Goal: Check status: Check status

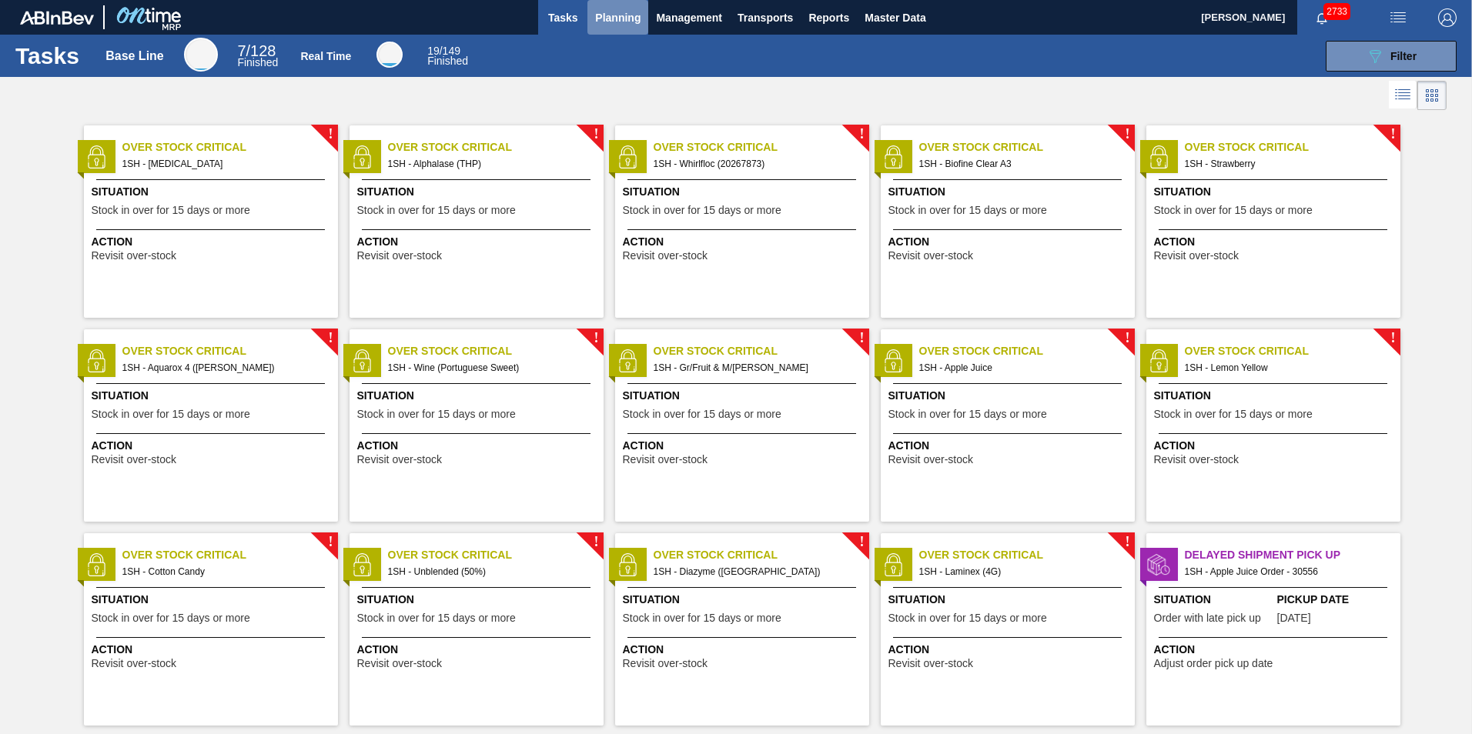
click at [620, 18] on span "Planning" at bounding box center [617, 17] width 45 height 18
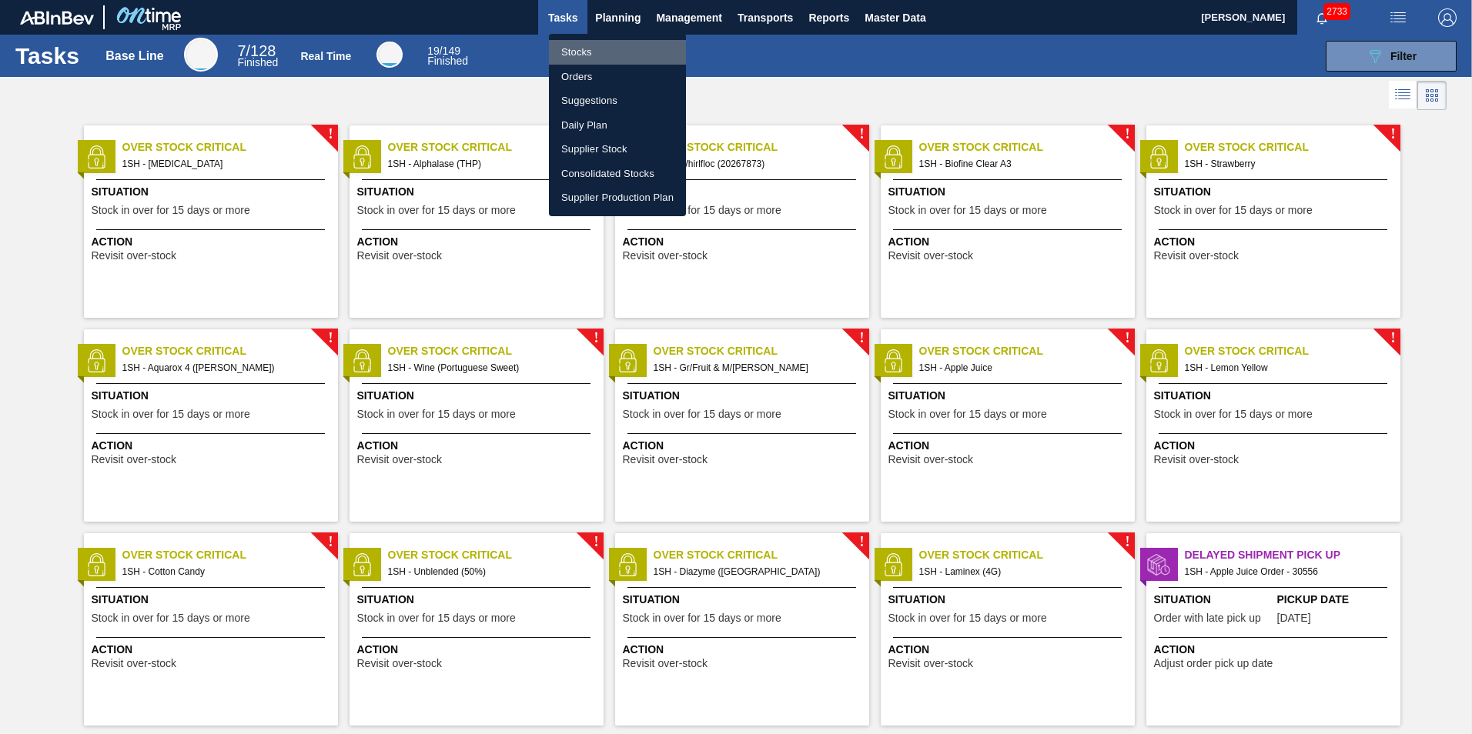
click at [584, 51] on li "Stocks" at bounding box center [617, 52] width 137 height 25
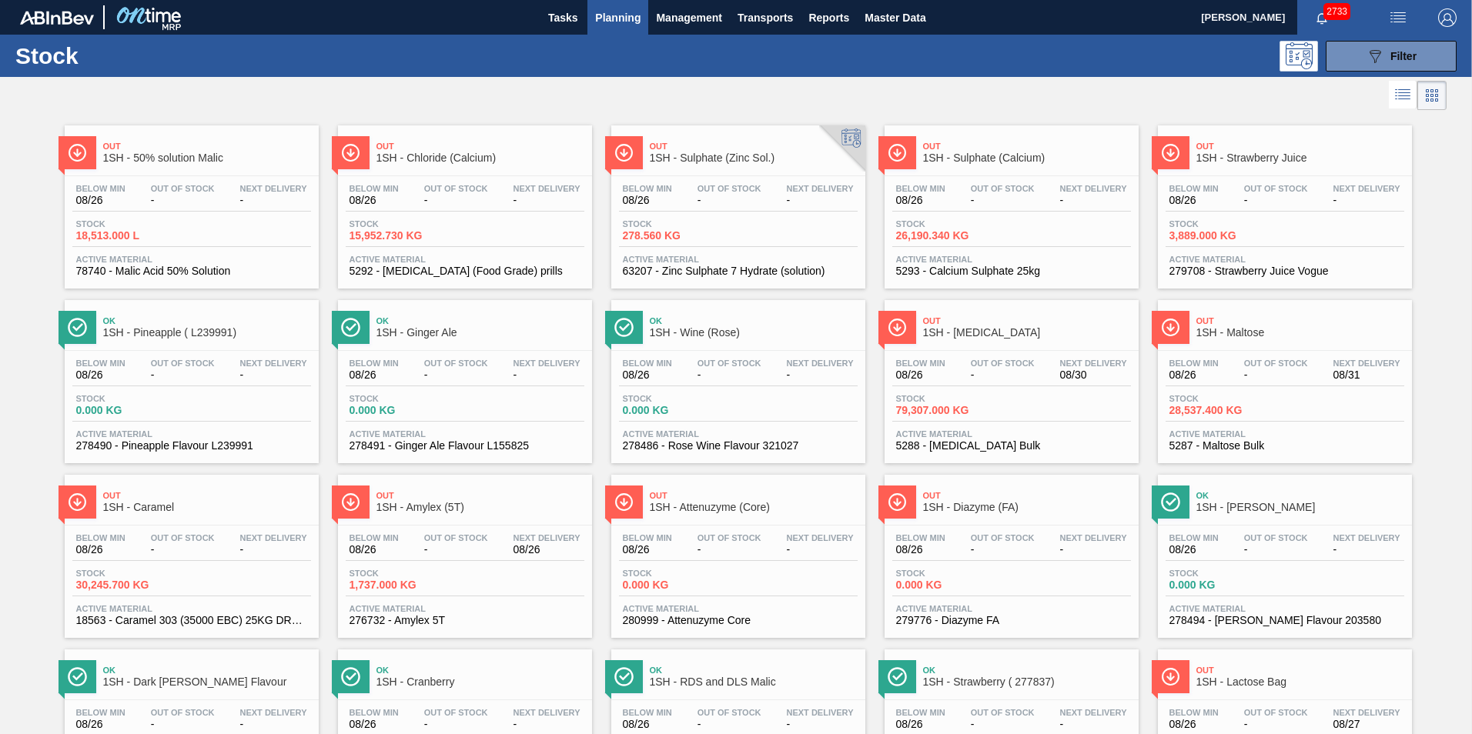
click at [1140, 333] on span "1SH - Maltose" at bounding box center [1300, 333] width 208 height 12
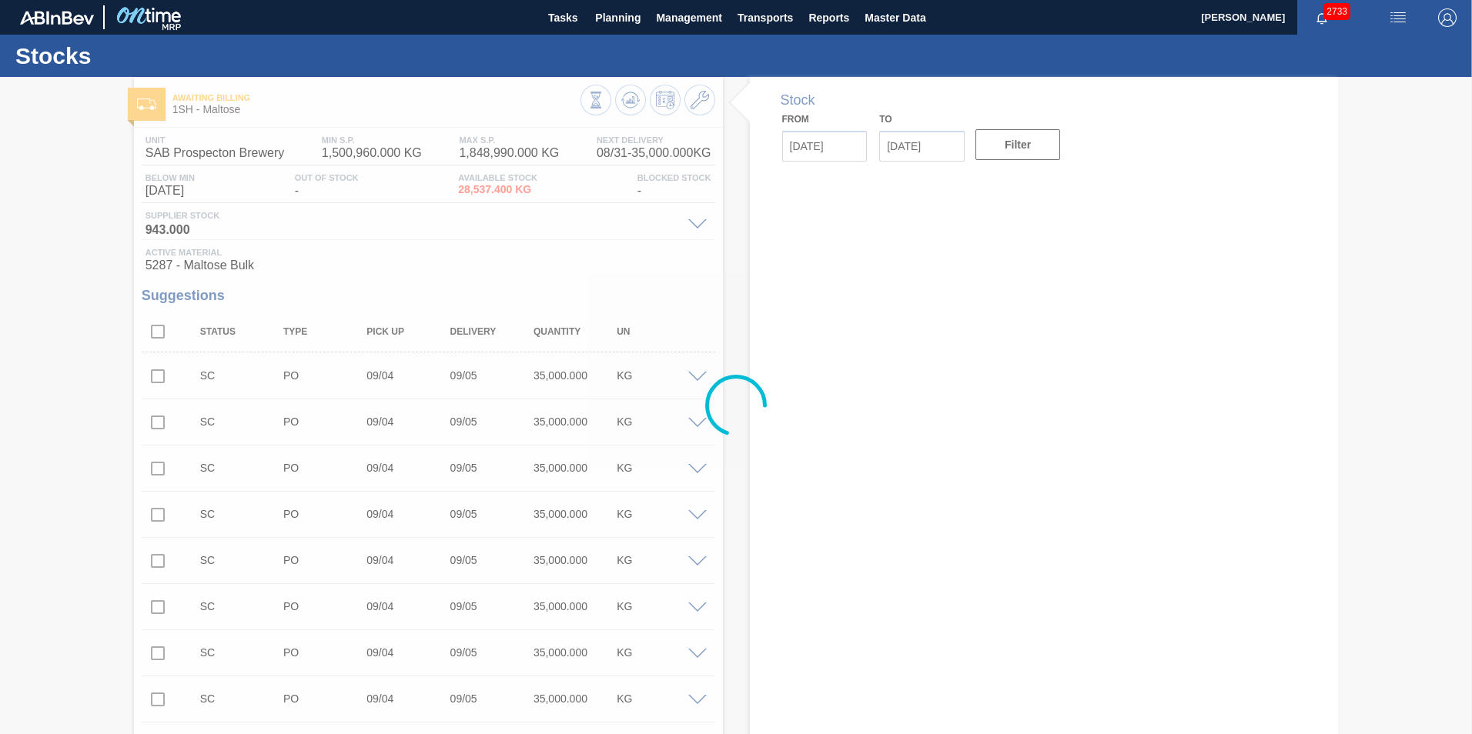
type input "[DATE]"
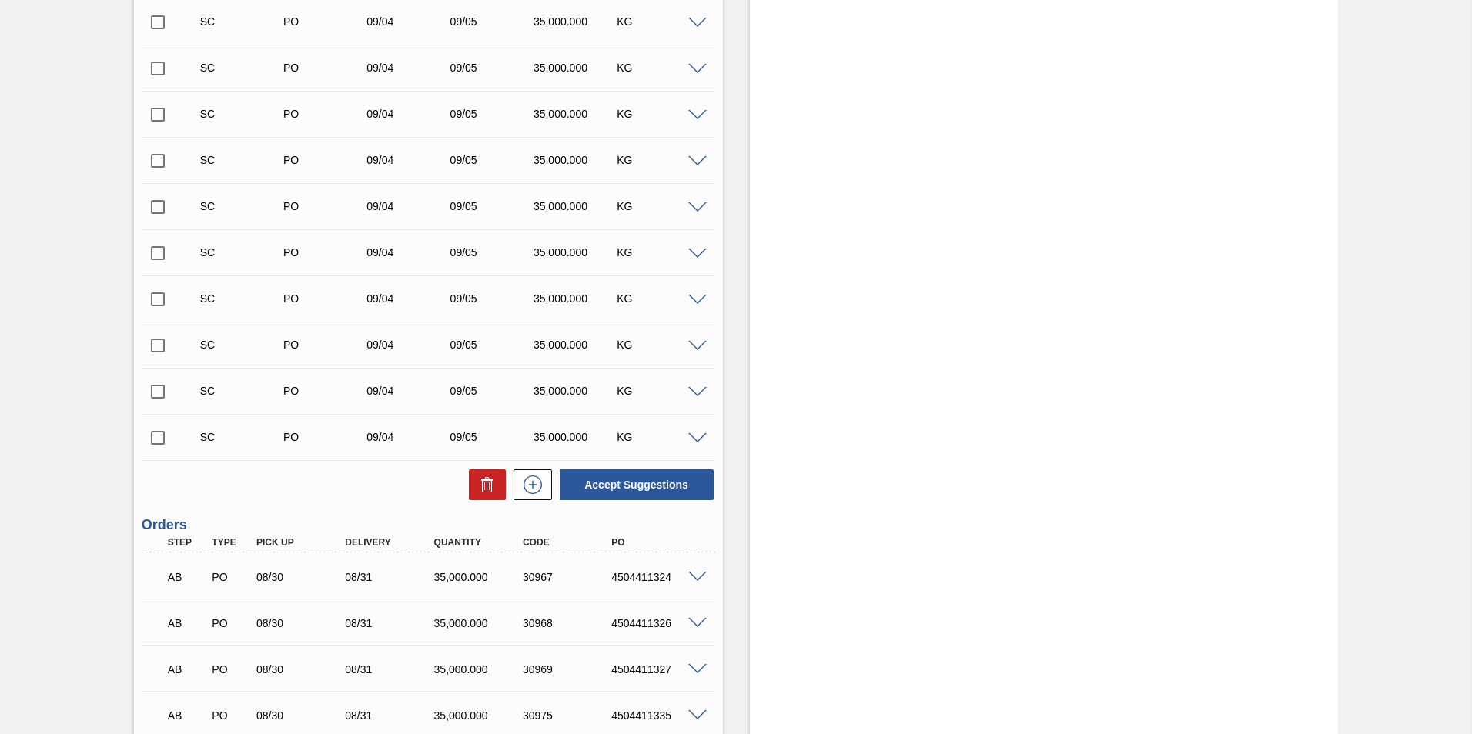
scroll to position [2284, 0]
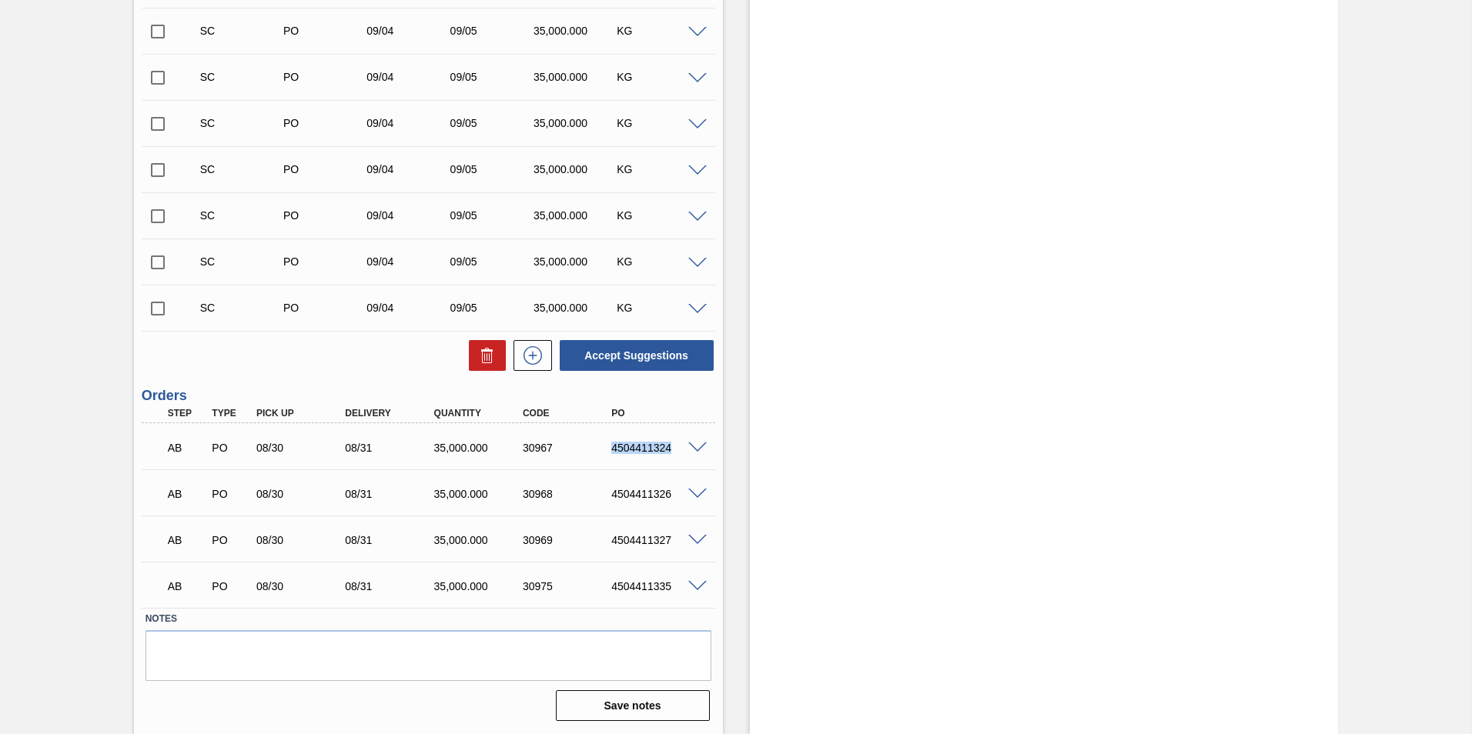
drag, startPoint x: 604, startPoint y: 450, endPoint x: 695, endPoint y: 449, distance: 90.8
click at [695, 449] on div "AB PO 08/30 08/31 35,000.000 30967 4504411324" at bounding box center [428, 446] width 573 height 38
copy div "4504411324"
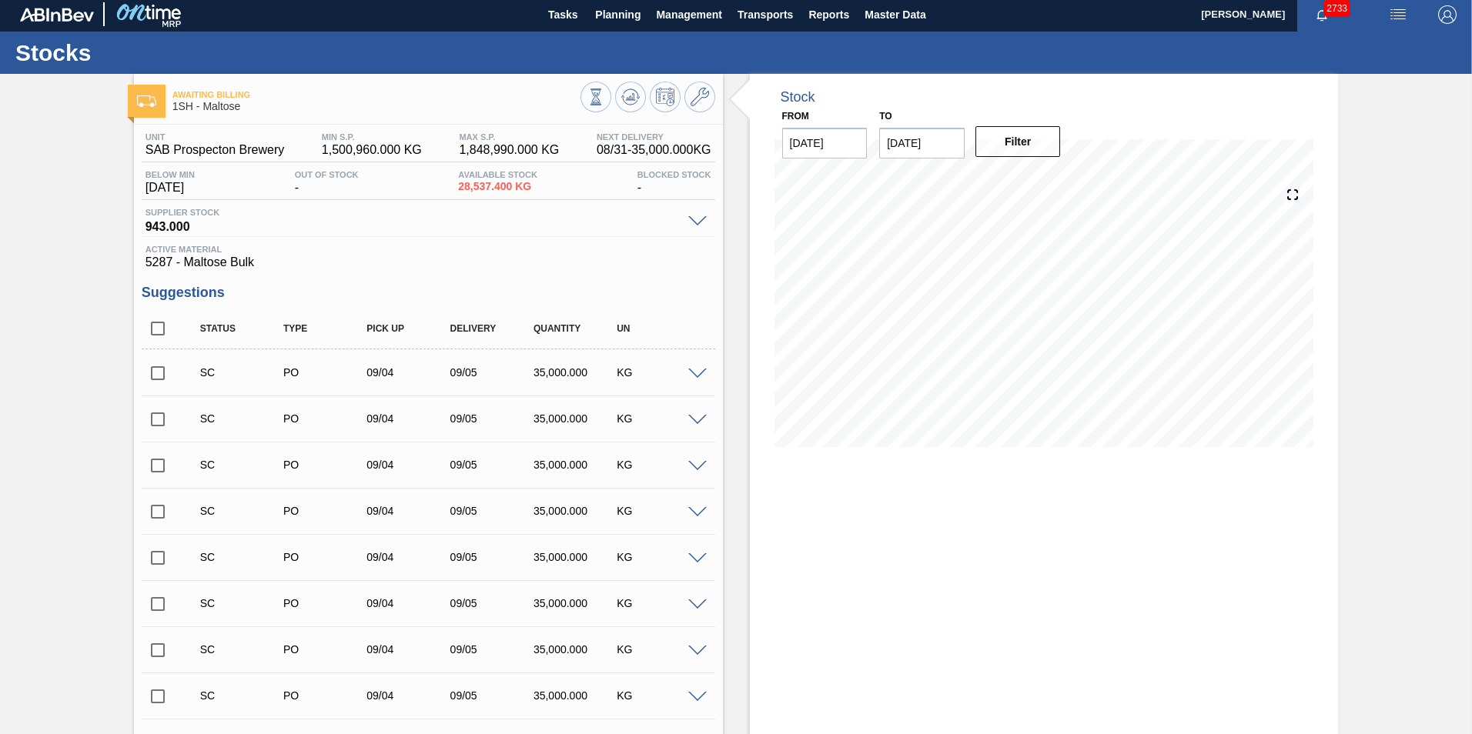
scroll to position [0, 0]
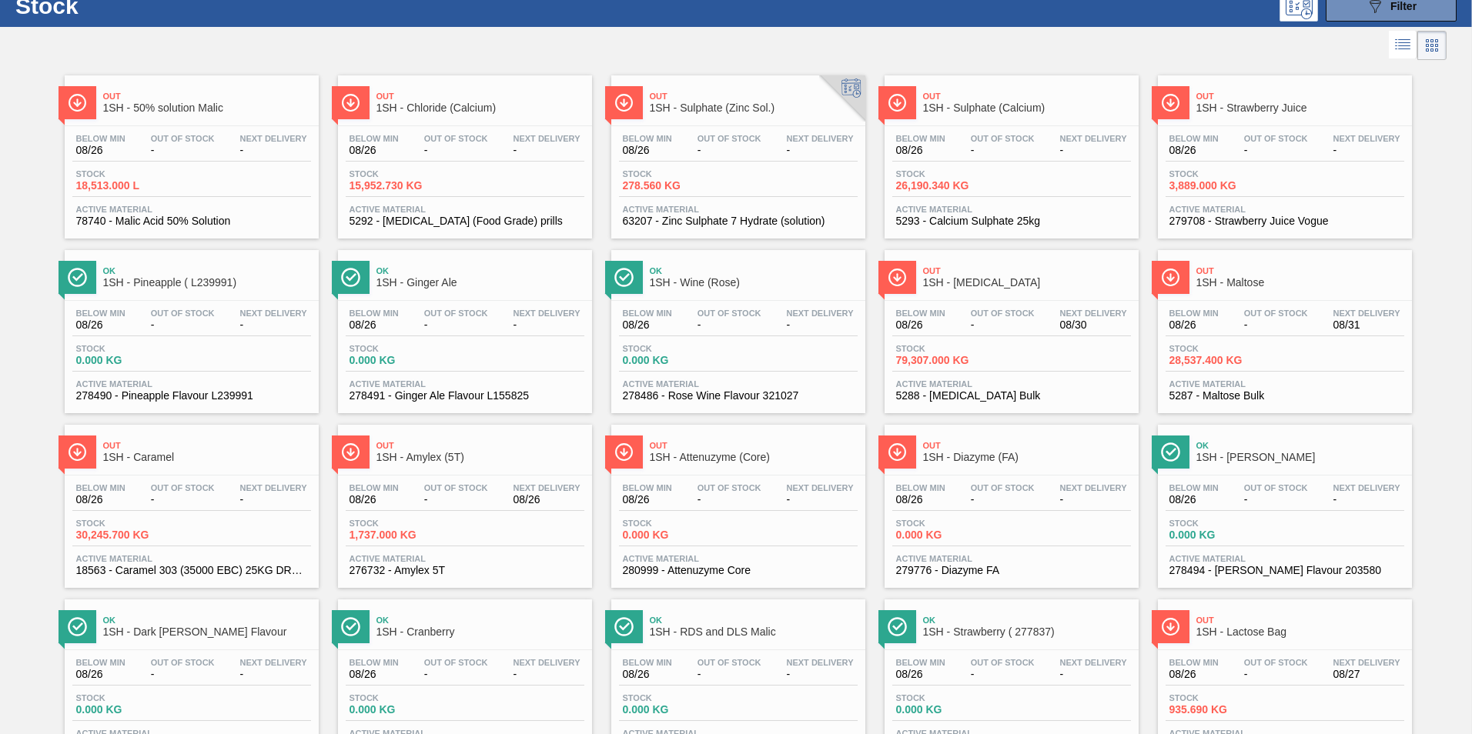
scroll to position [77, 0]
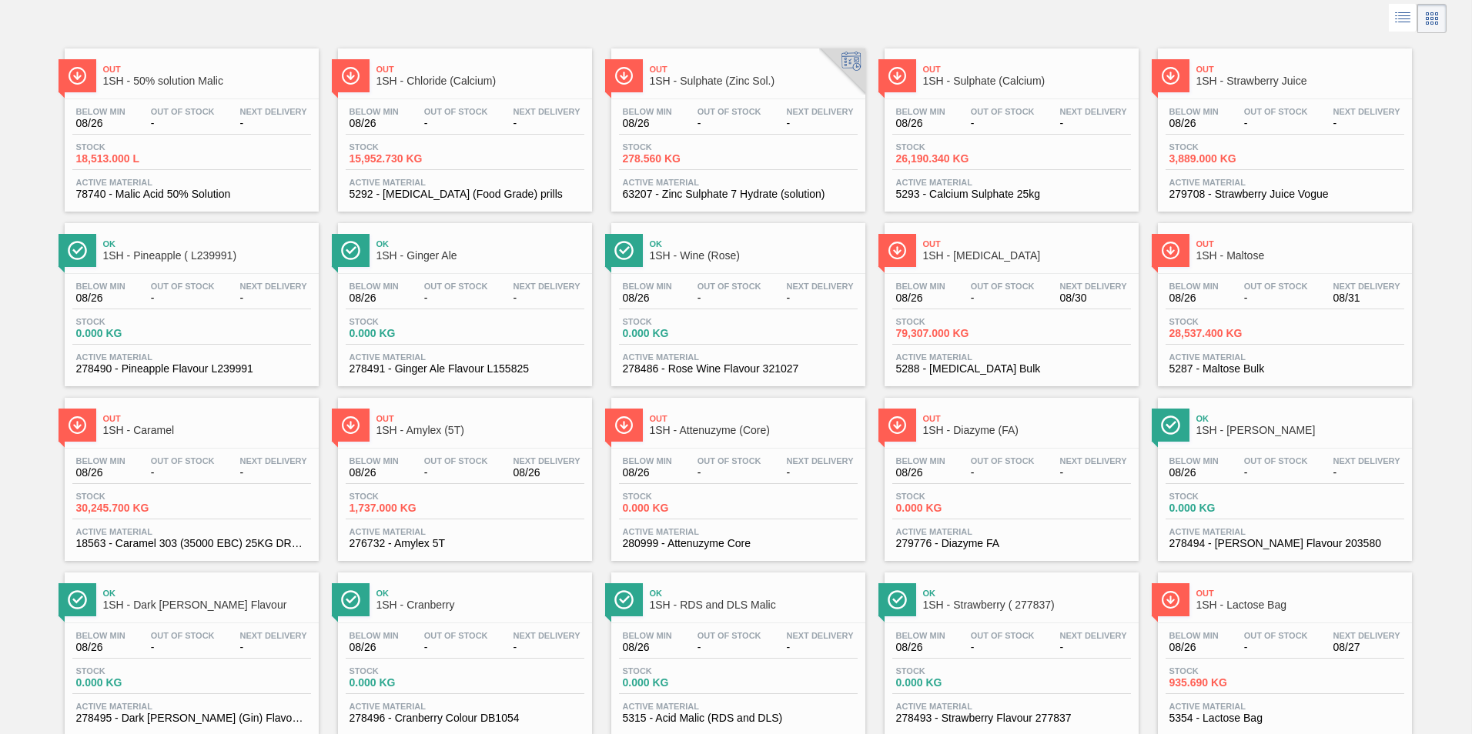
click at [977, 252] on span "1SH - [MEDICAL_DATA]" at bounding box center [1027, 256] width 208 height 12
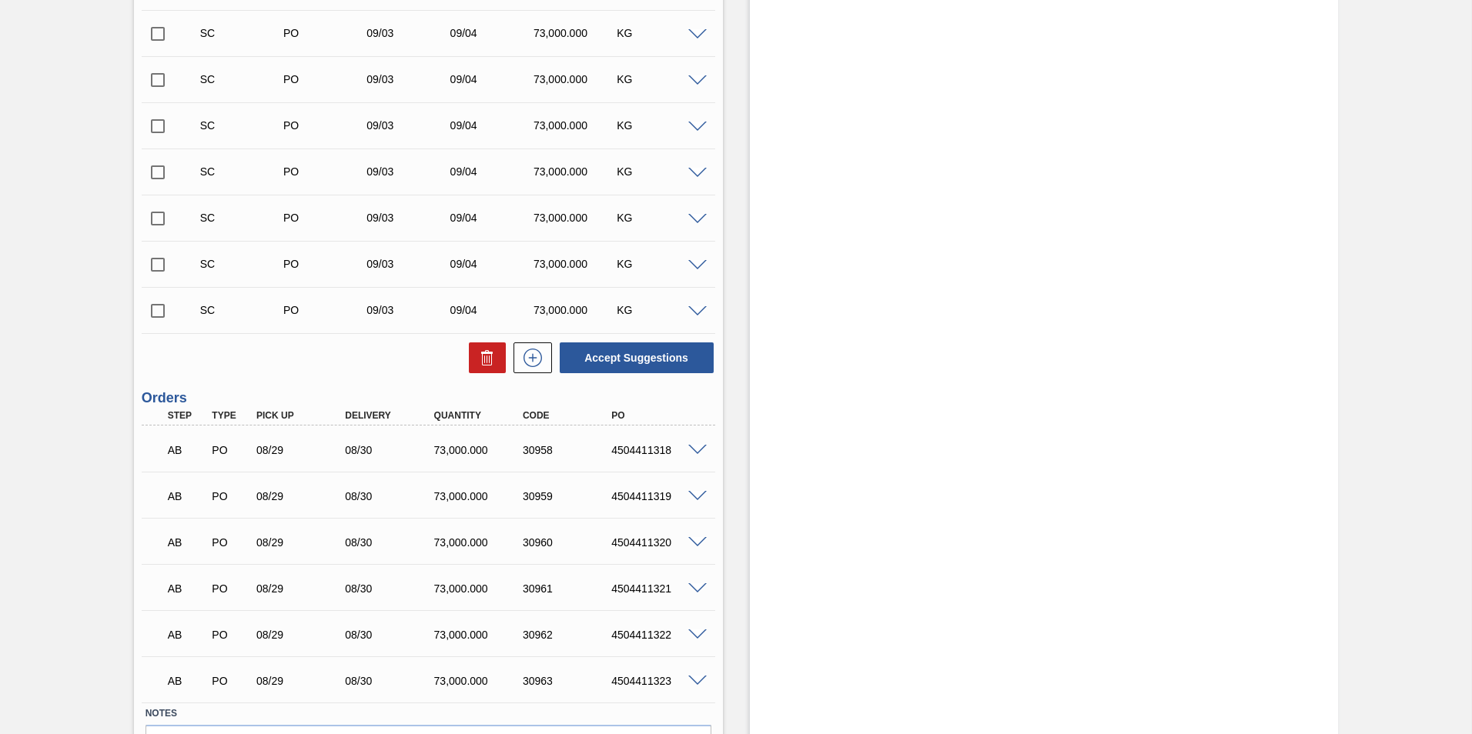
scroll to position [945, 0]
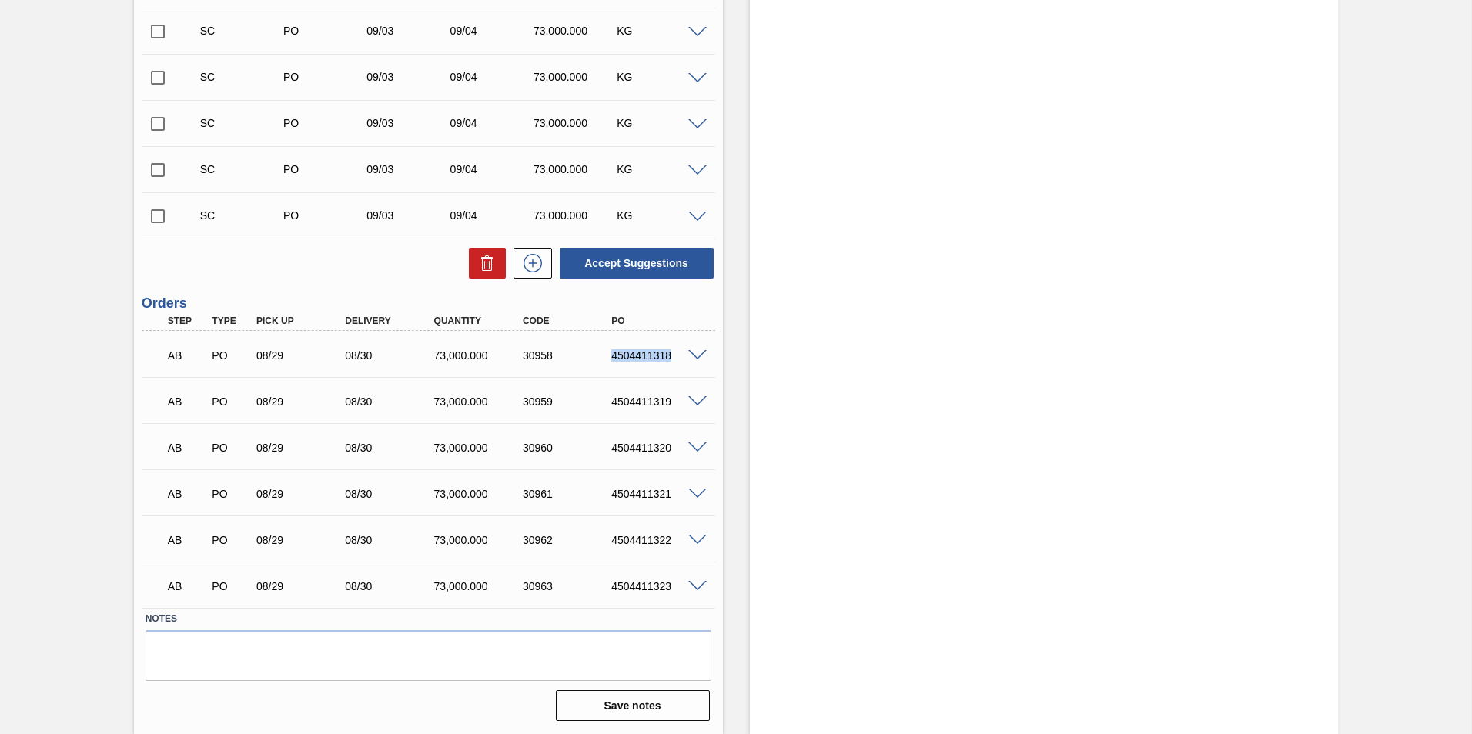
drag, startPoint x: 611, startPoint y: 355, endPoint x: 675, endPoint y: 359, distance: 64.1
click at [675, 359] on div "4504411318" at bounding box center [656, 355] width 99 height 12
copy div "4504411318"
